Goal: Task Accomplishment & Management: Manage account settings

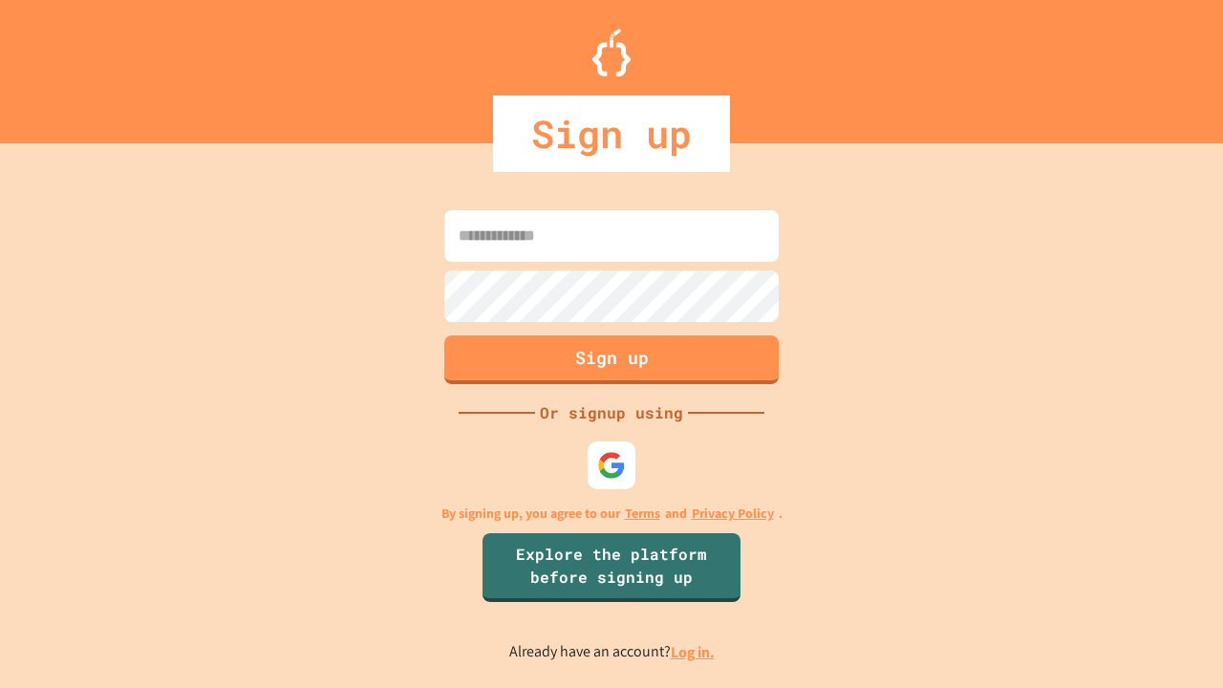
click at [694, 652] on link "Log in." at bounding box center [693, 652] width 44 height 20
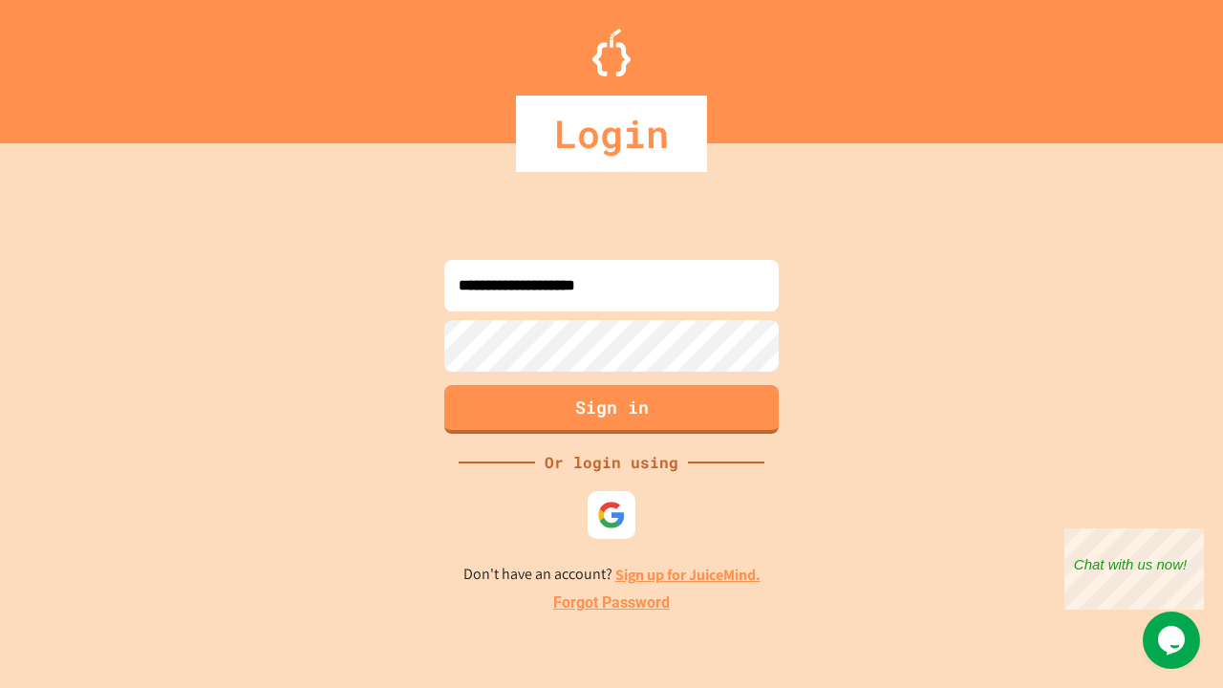
type input "**********"
